Goal: Understand process/instructions: Learn how to perform a task or action

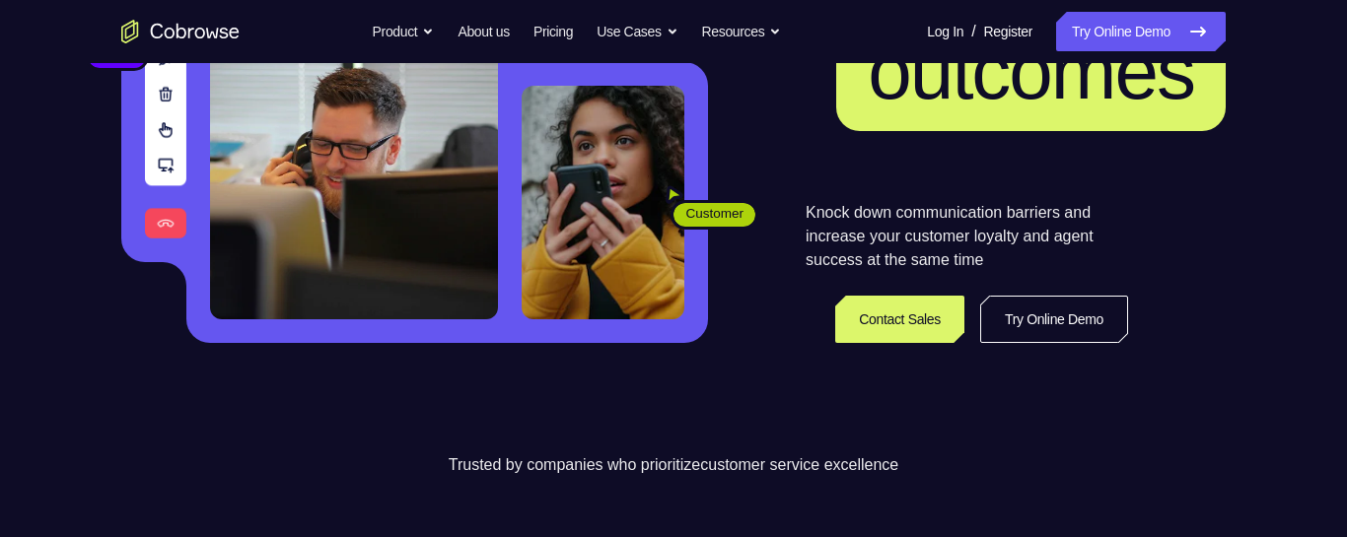
scroll to position [334, 0]
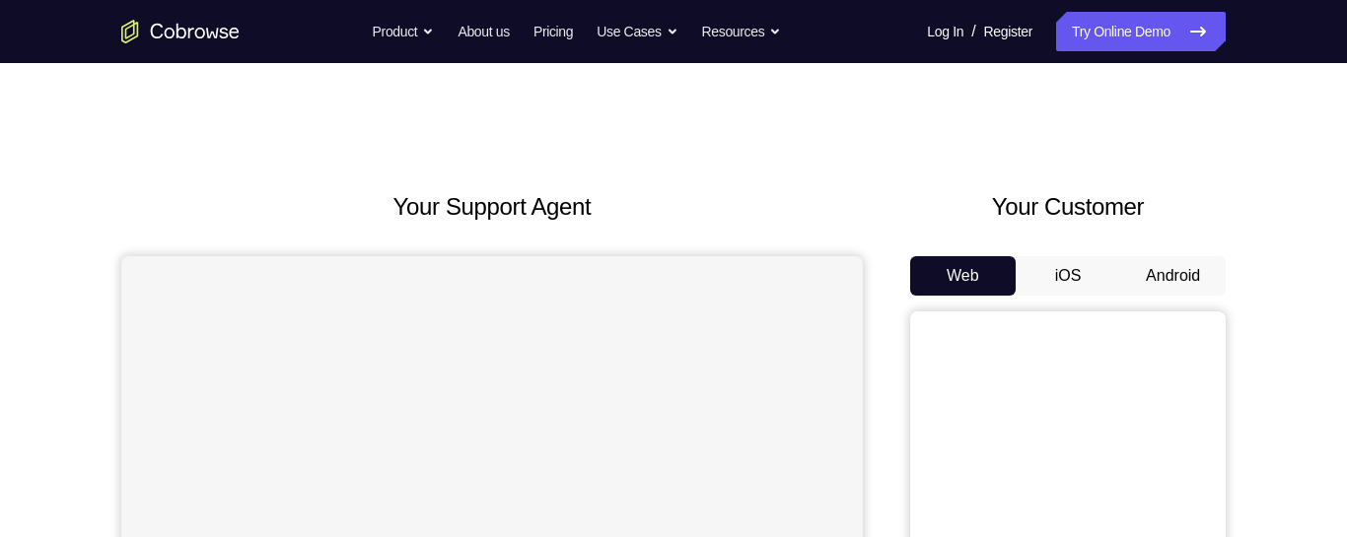
scroll to position [61, 0]
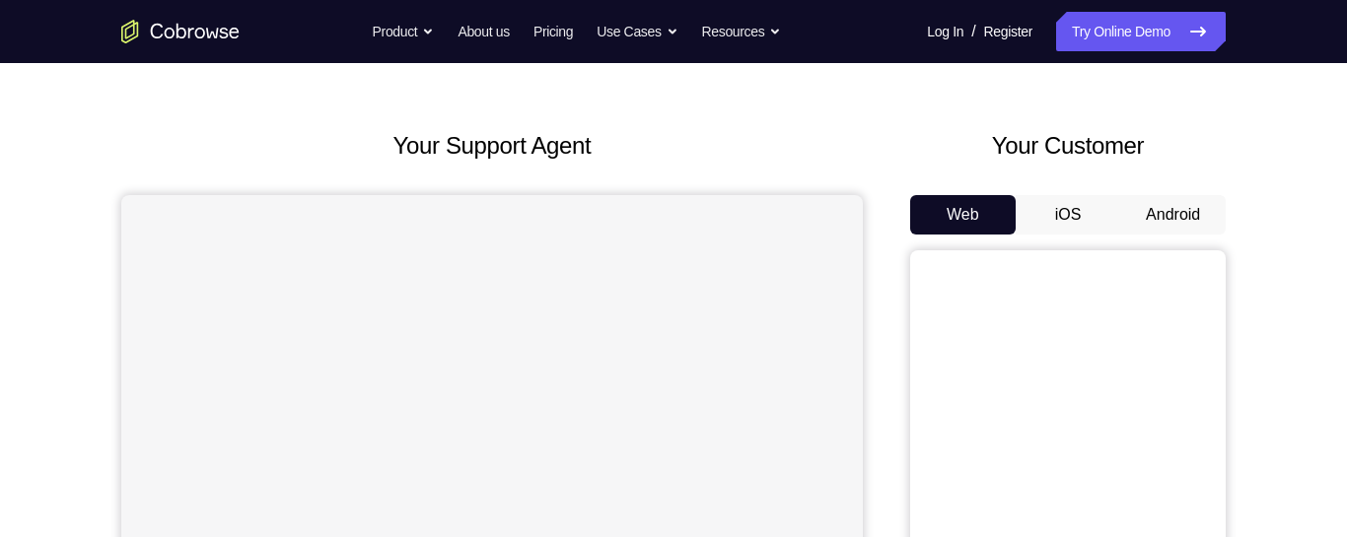
click at [1158, 226] on button "Android" at bounding box center [1172, 214] width 105 height 39
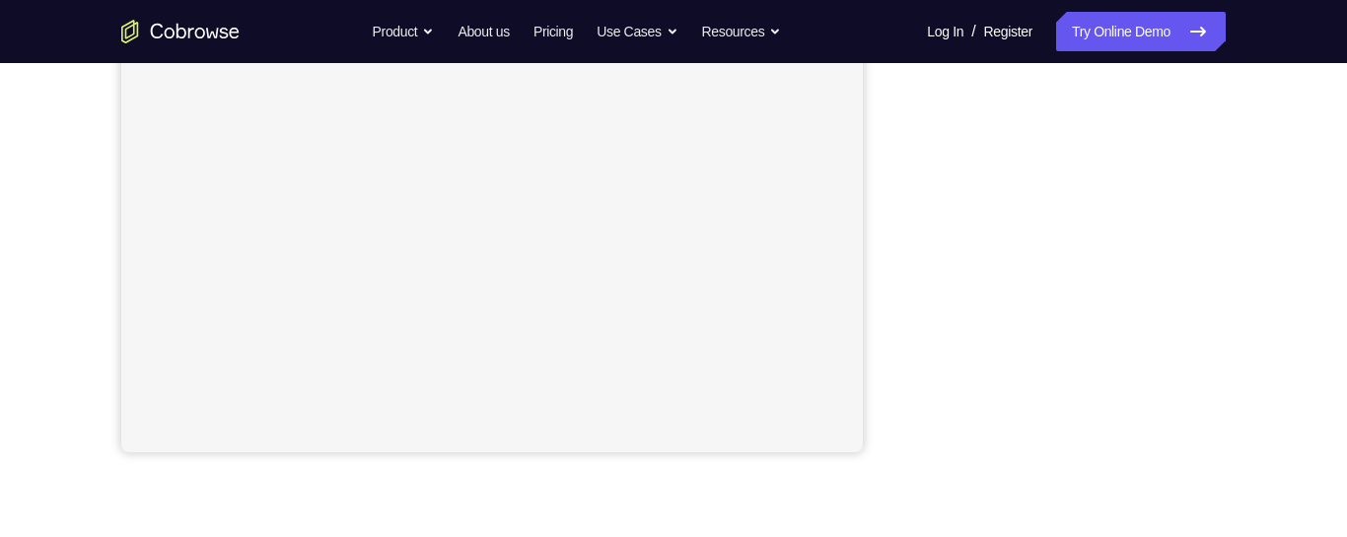
scroll to position [455, 0]
